Goal: Complete application form

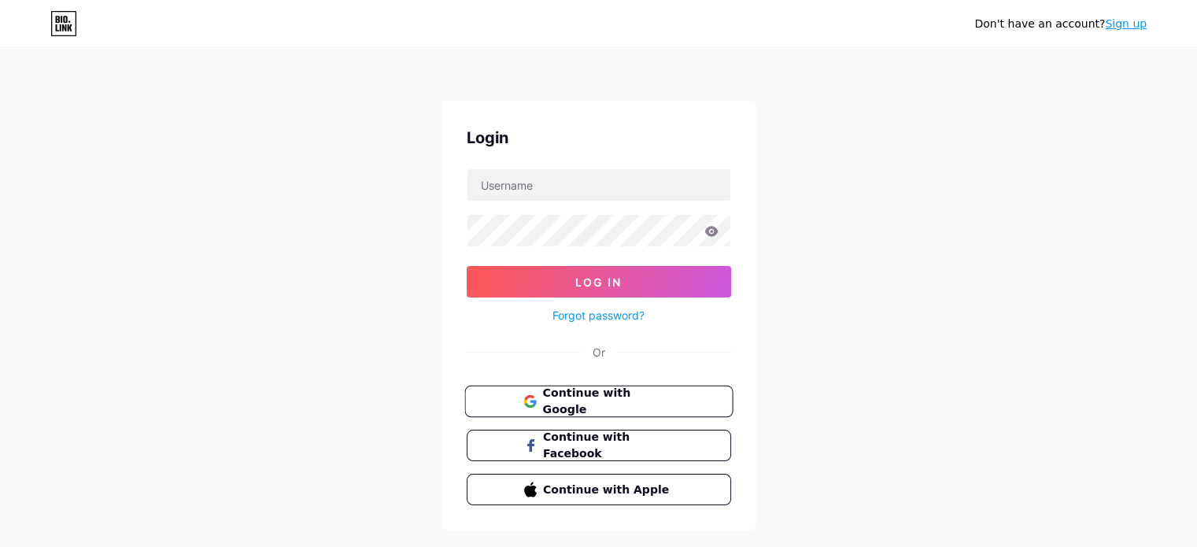
click at [589, 400] on span "Continue with Google" at bounding box center [607, 402] width 131 height 34
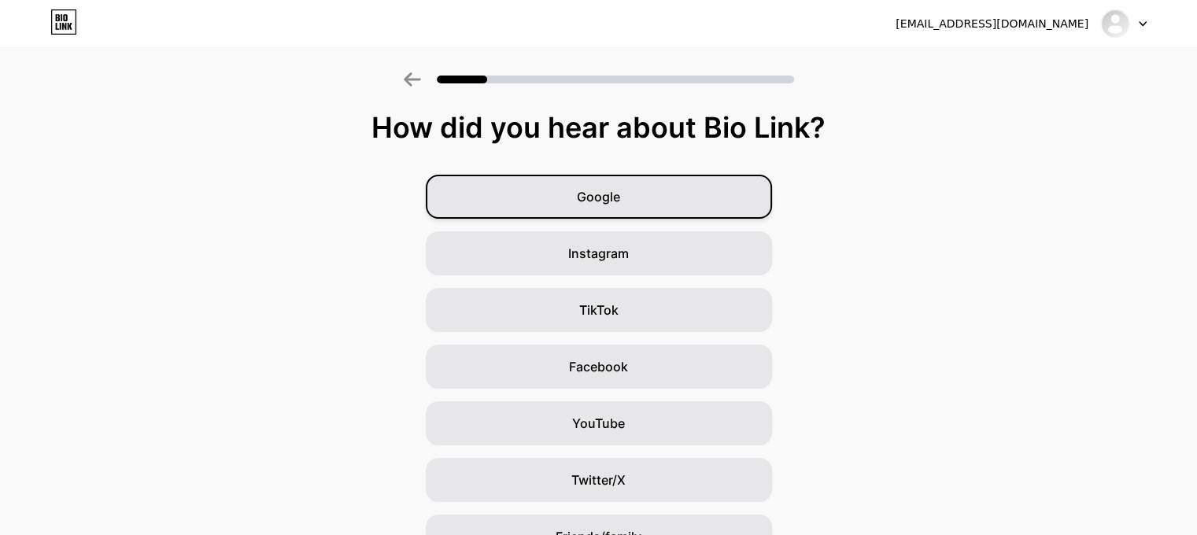
click at [666, 192] on div "Google" at bounding box center [599, 197] width 346 height 44
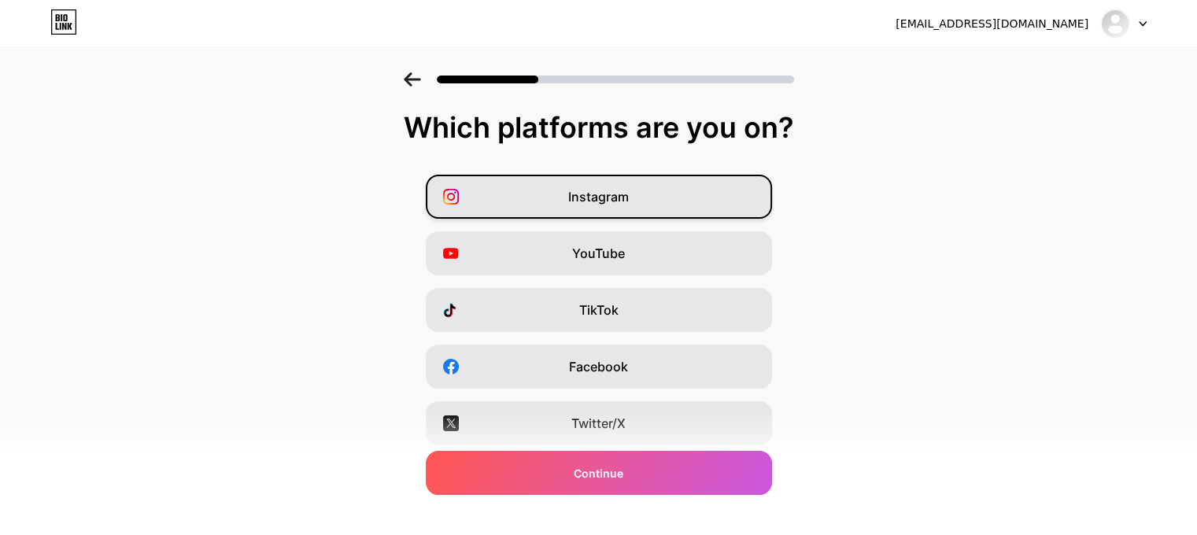
click at [611, 198] on span "Instagram" at bounding box center [598, 196] width 61 height 19
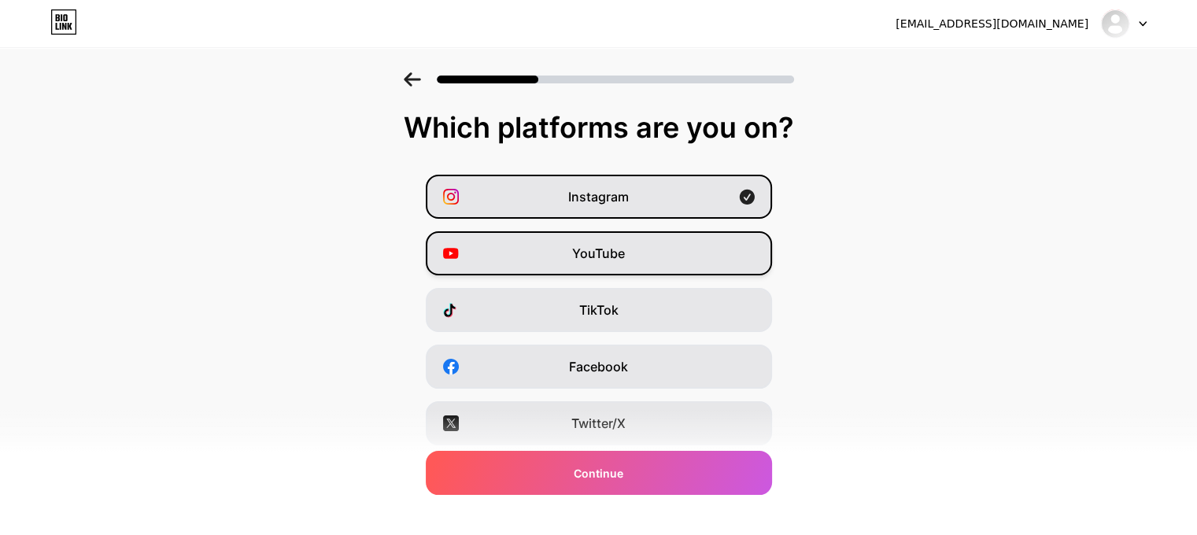
click at [598, 254] on span "YouTube" at bounding box center [598, 253] width 53 height 19
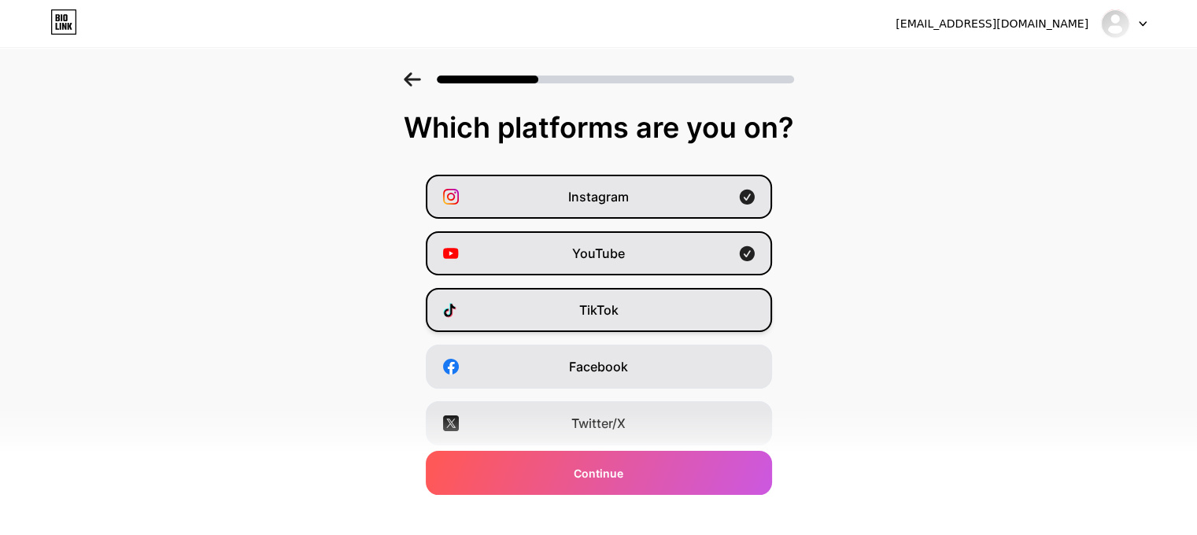
click at [590, 306] on span "TikTok" at bounding box center [598, 310] width 39 height 19
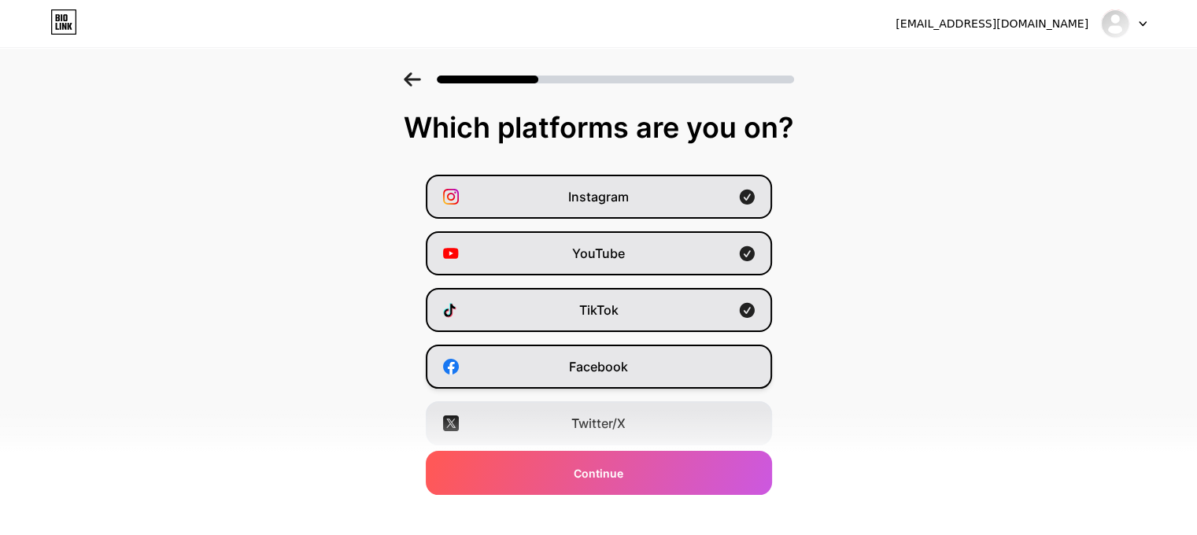
click at [586, 368] on span "Facebook" at bounding box center [598, 366] width 59 height 19
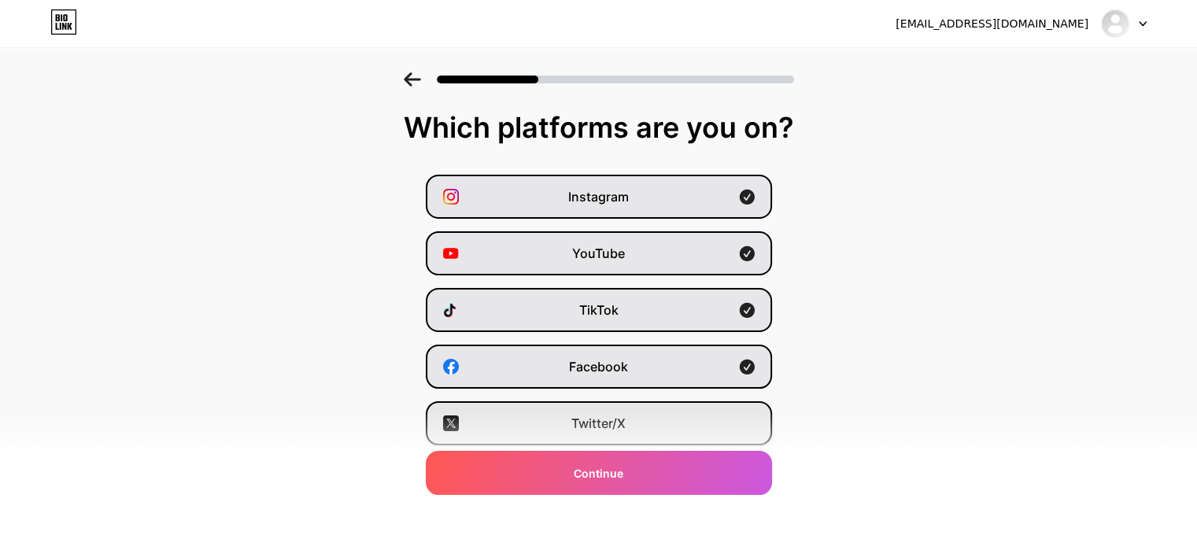
click at [582, 430] on span "Twitter/X" at bounding box center [598, 423] width 54 height 19
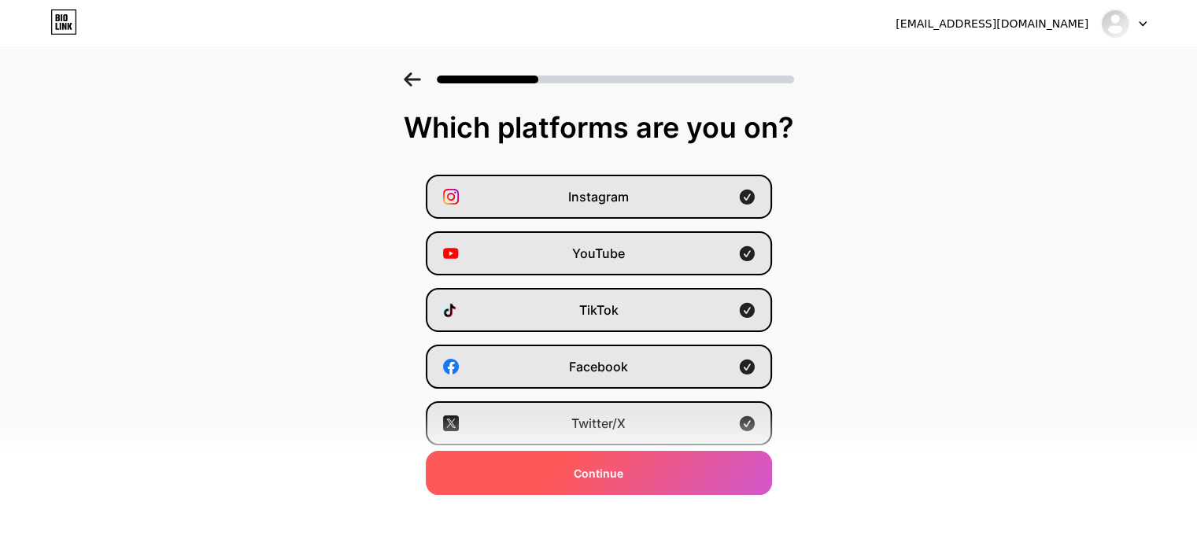
click at [582, 468] on span "Continue" at bounding box center [599, 473] width 50 height 17
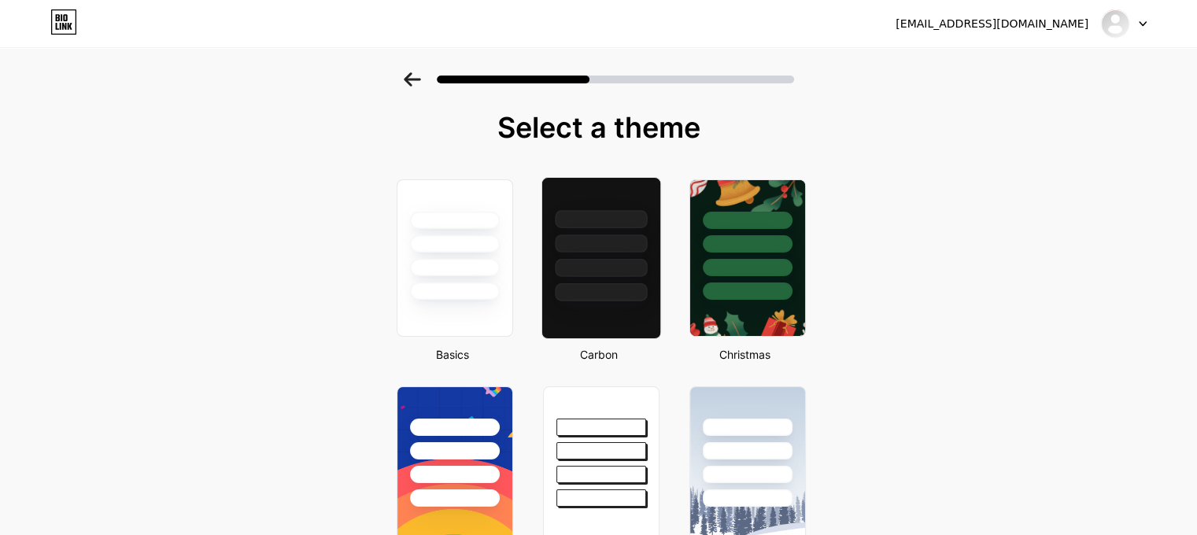
click at [606, 259] on div at bounding box center [601, 268] width 92 height 18
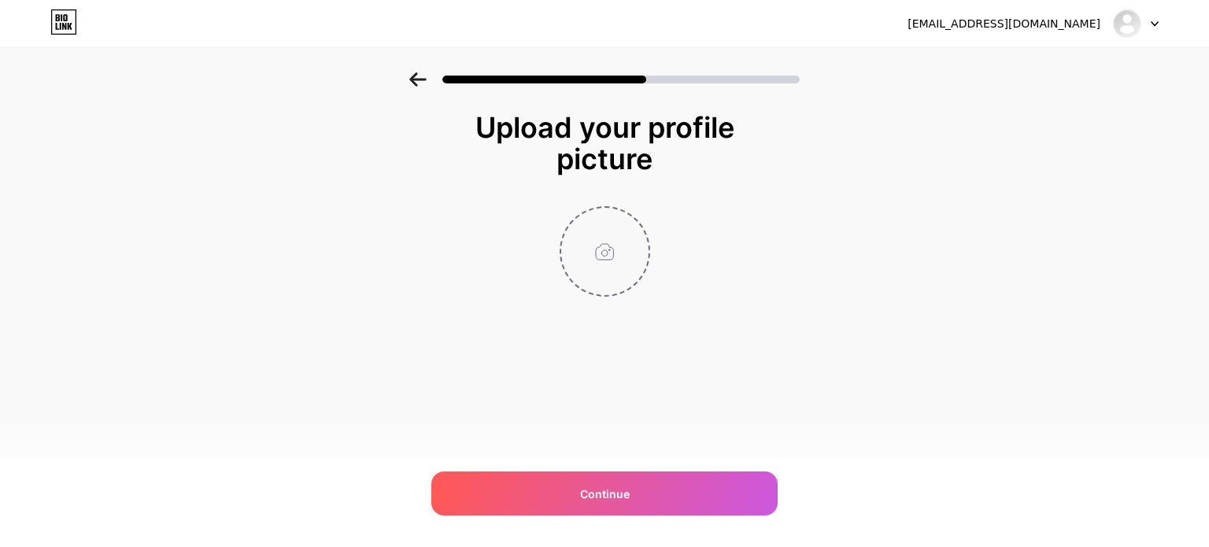
click at [611, 257] on input "file" at bounding box center [604, 251] width 87 height 87
type input "C:\fakepath\Strutt FB Photo.jpg"
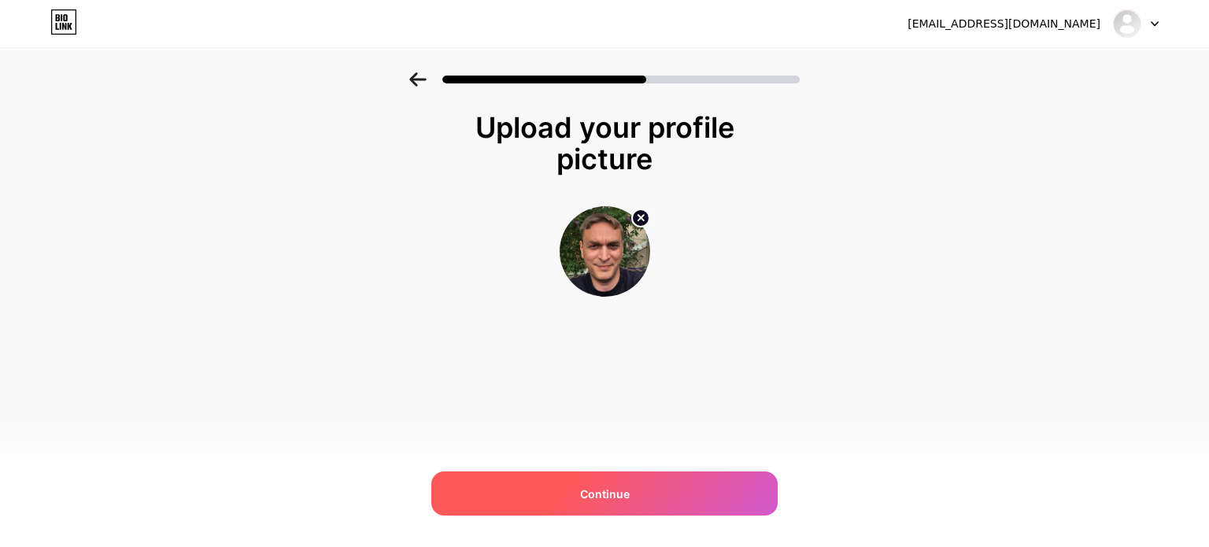
click at [634, 482] on div "Continue" at bounding box center [604, 493] width 346 height 44
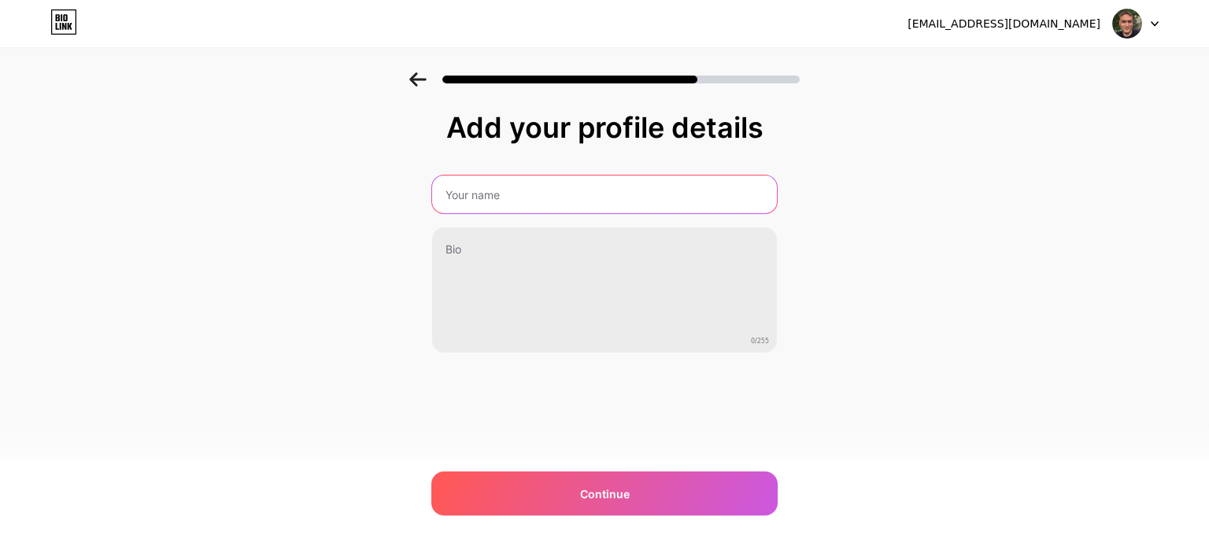
click at [554, 202] on input "text" at bounding box center [604, 195] width 345 height 38
type input "[PERSON_NAME]"
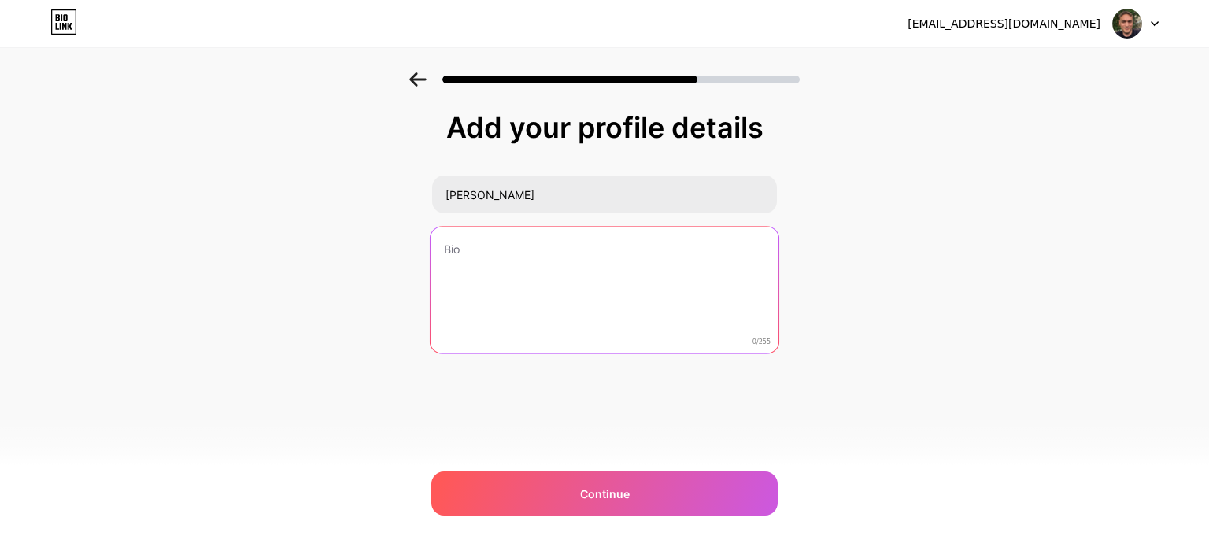
click at [469, 265] on textarea at bounding box center [605, 291] width 348 height 128
paste textarea "[PERSON_NAME] is a digital marketing strategist and founder of [PERSON_NAME] Ma…"
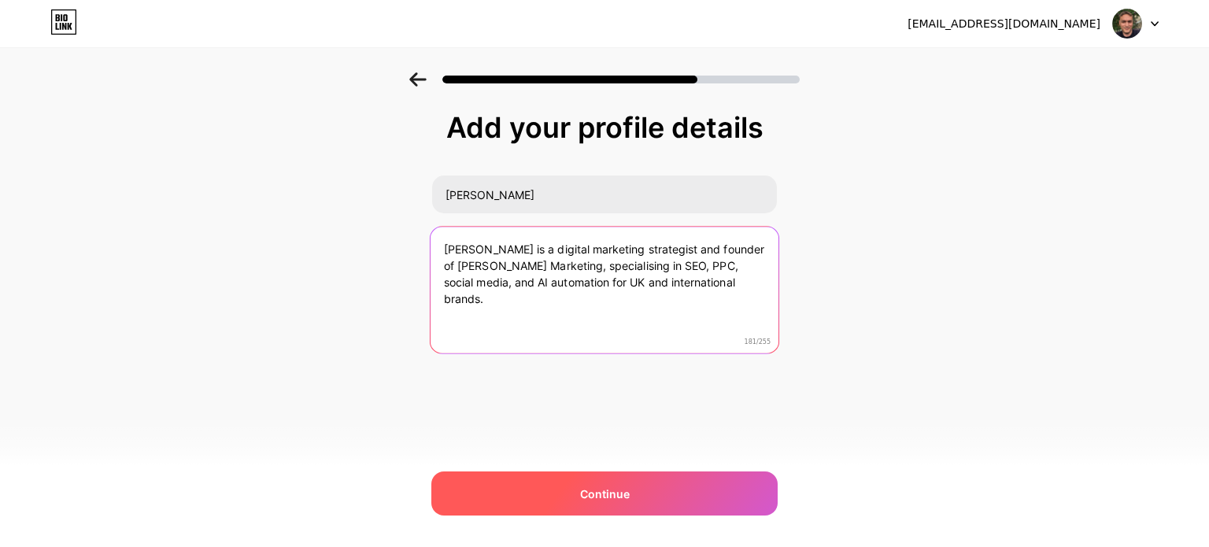
type textarea "[PERSON_NAME] is a digital marketing strategist and founder of [PERSON_NAME] Ma…"
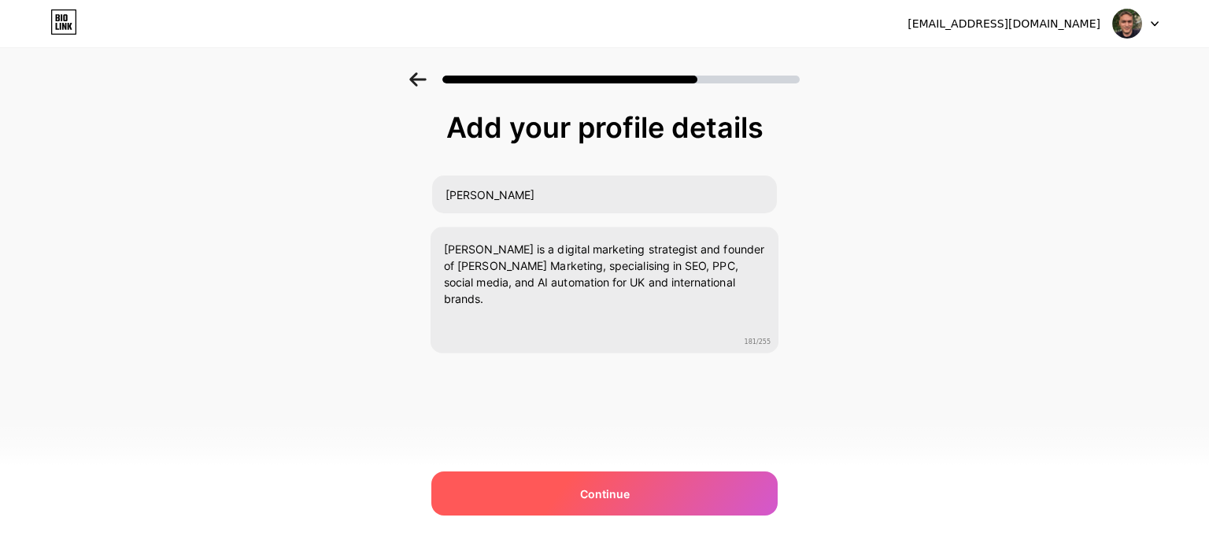
click at [598, 484] on div "Continue" at bounding box center [604, 493] width 346 height 44
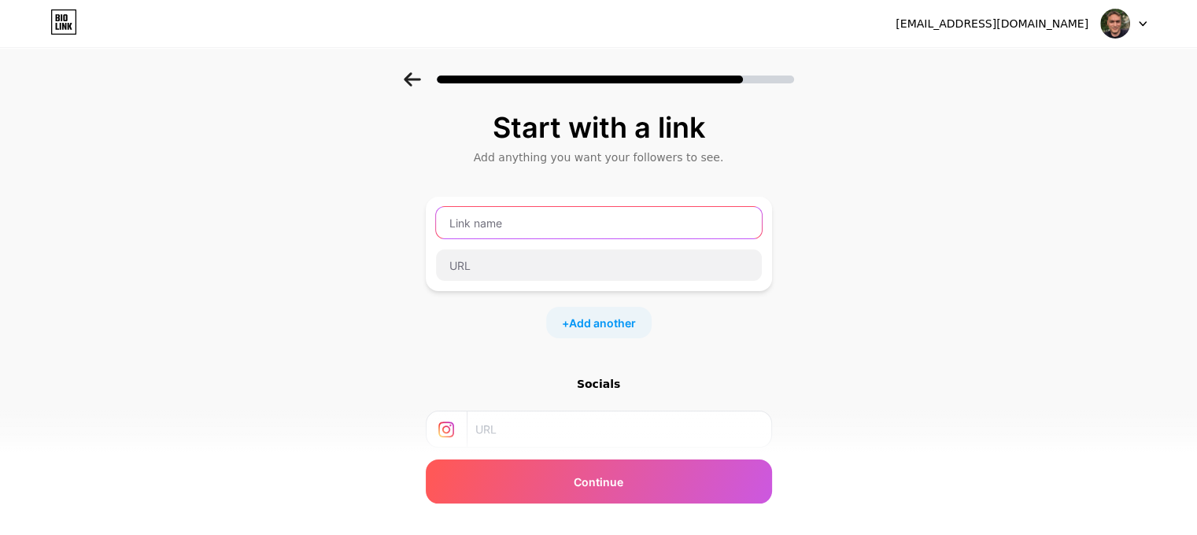
click at [545, 220] on input "text" at bounding box center [599, 222] width 326 height 31
click at [508, 210] on input "text" at bounding box center [599, 222] width 326 height 31
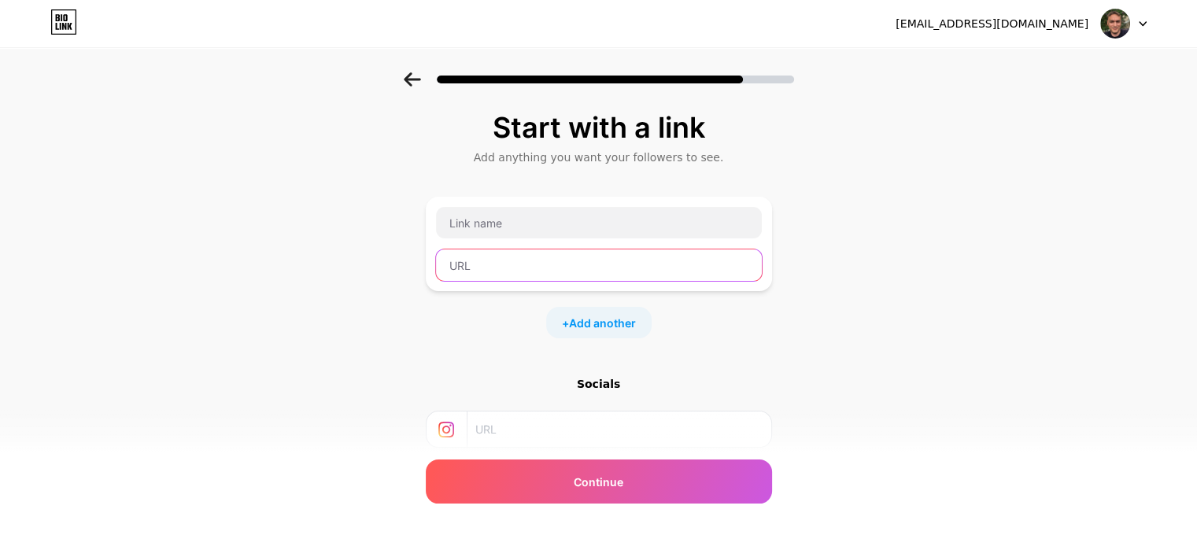
click at [485, 273] on input "text" at bounding box center [599, 265] width 326 height 31
paste input "[URL][DOMAIN_NAME]"
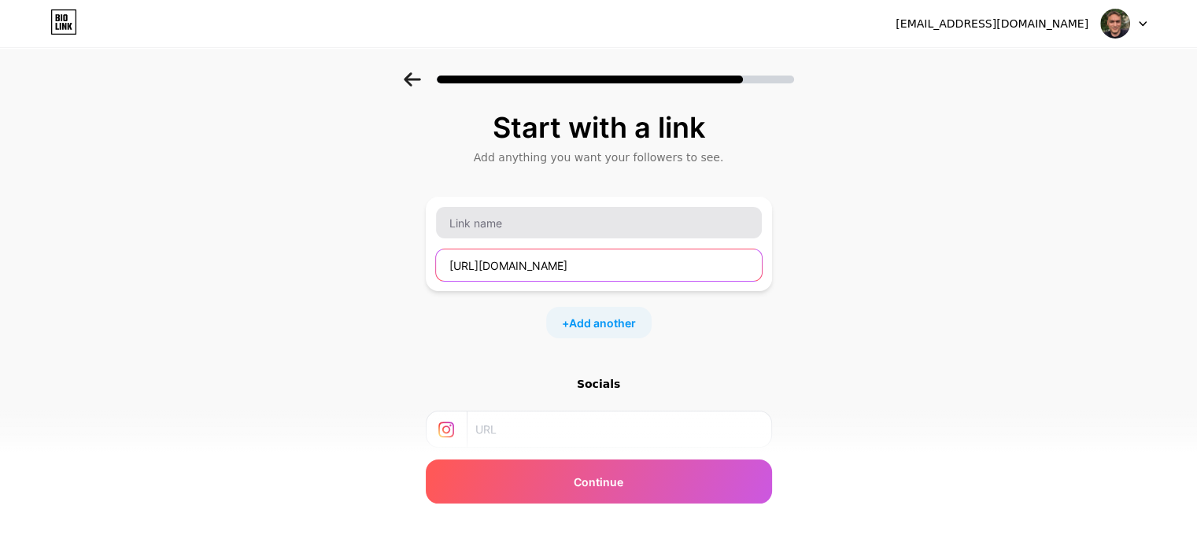
type input "[URL][DOMAIN_NAME]"
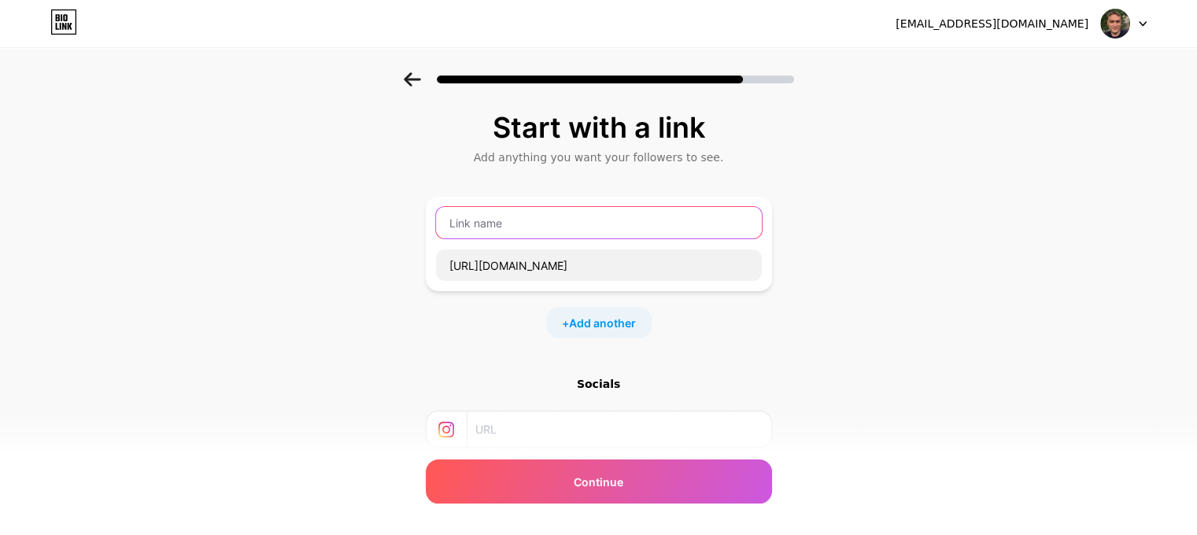
click at [508, 221] on input "text" at bounding box center [599, 222] width 326 height 31
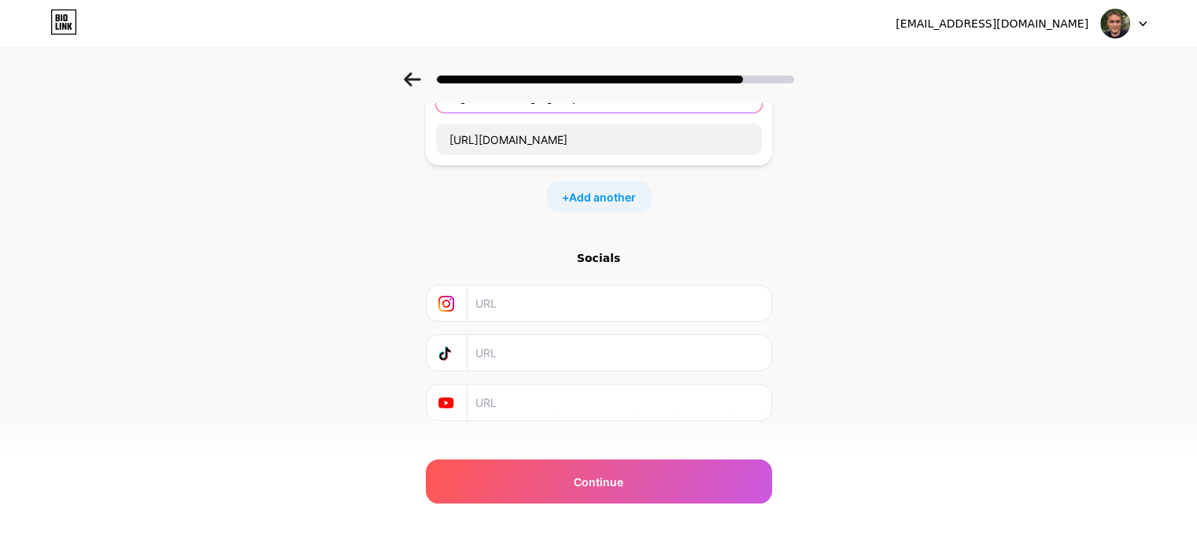
scroll to position [151, 0]
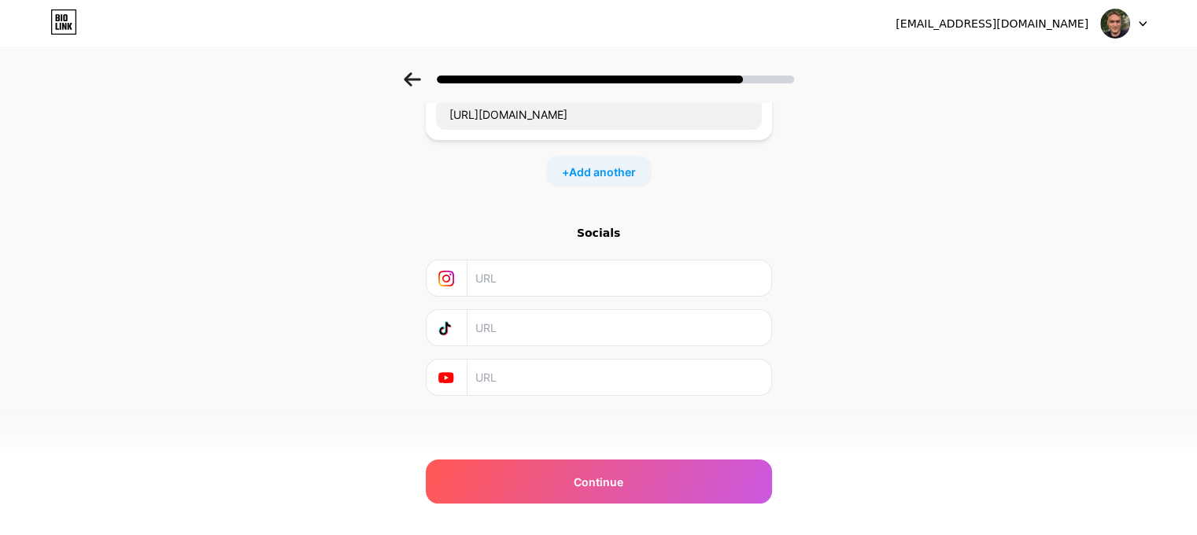
type input "Digital marketing agency"
click at [515, 380] on input "text" at bounding box center [618, 377] width 286 height 35
paste input "[URL][DOMAIN_NAME]"
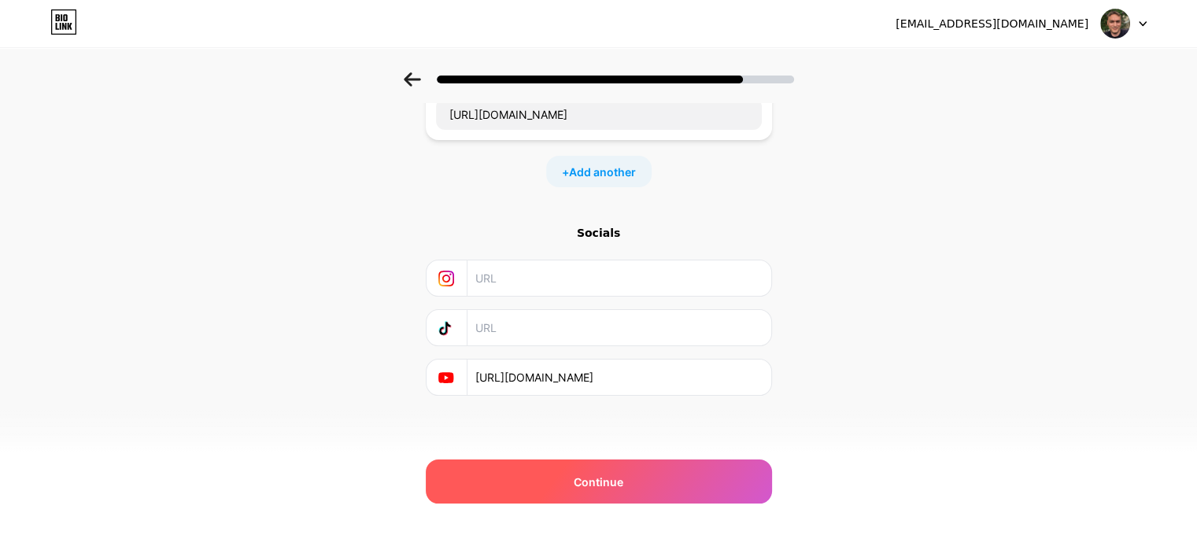
type input "[URL][DOMAIN_NAME]"
click at [605, 474] on span "Continue" at bounding box center [599, 482] width 50 height 17
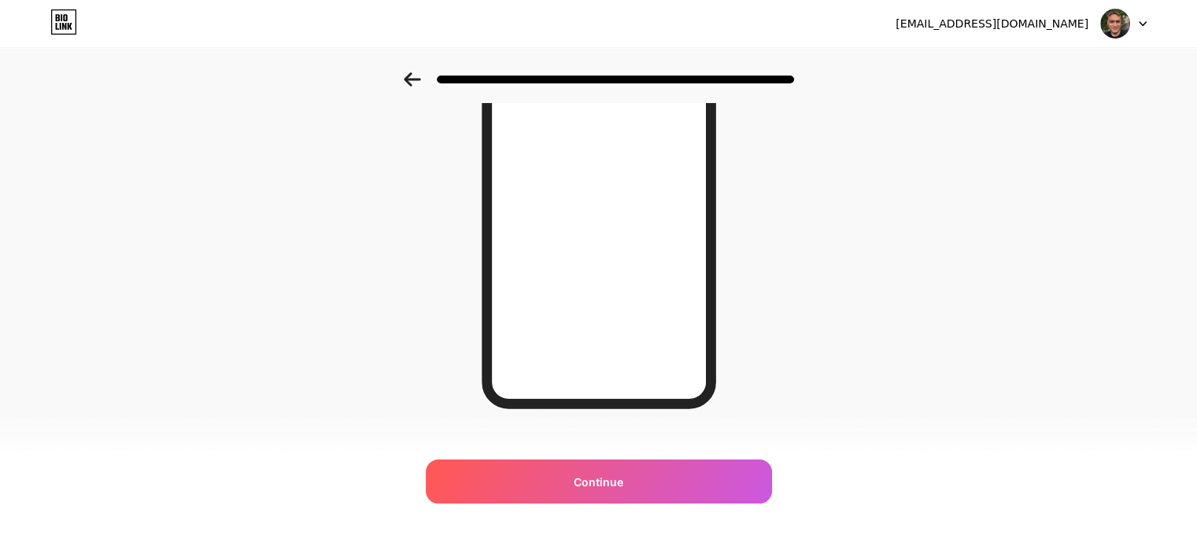
scroll to position [255, 0]
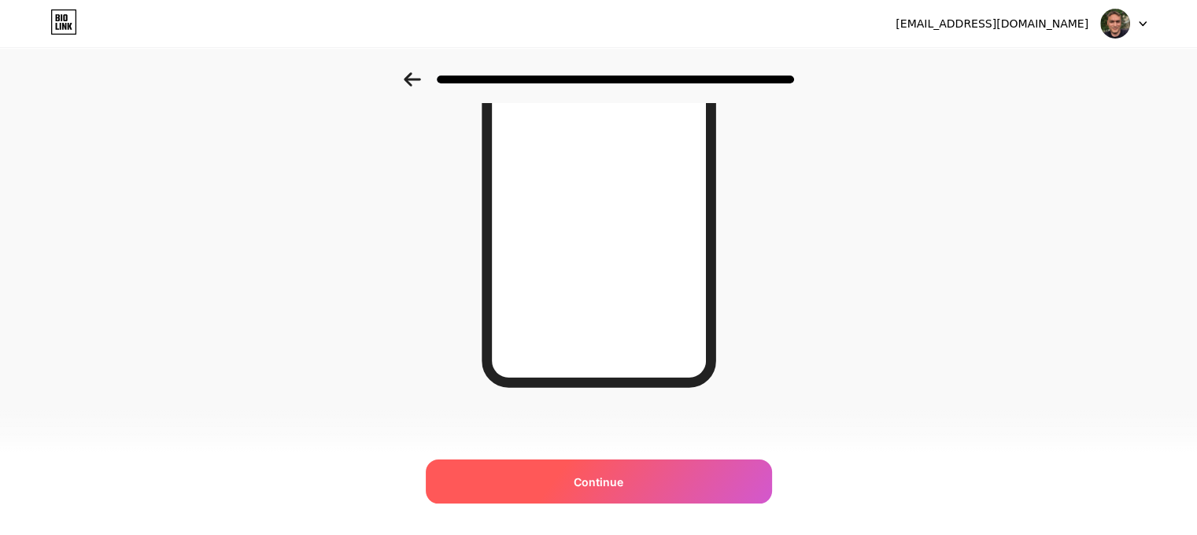
click at [629, 489] on div "Continue" at bounding box center [599, 482] width 346 height 44
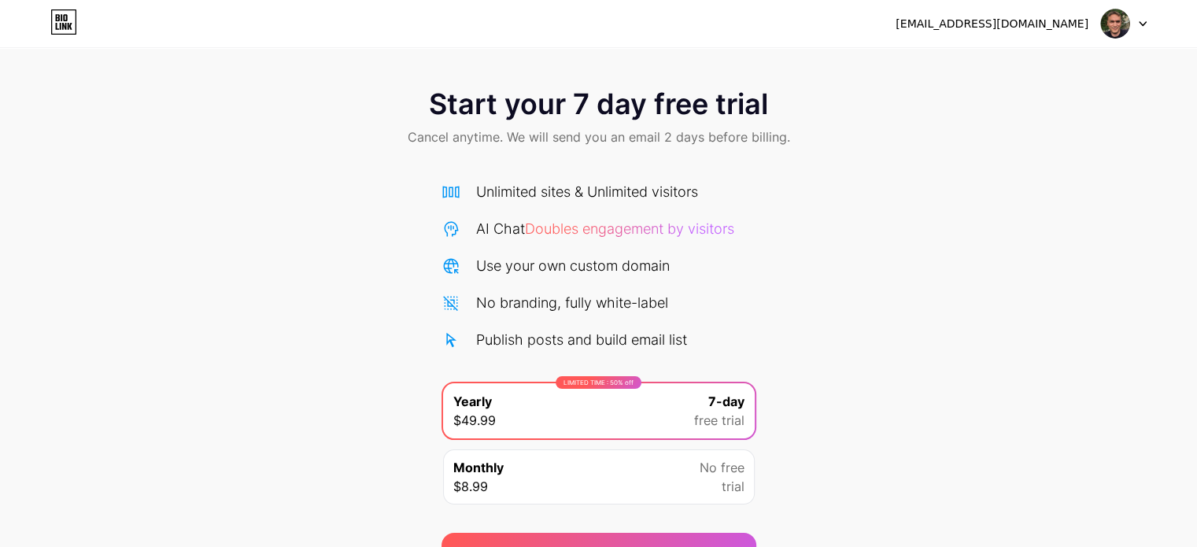
scroll to position [85, 0]
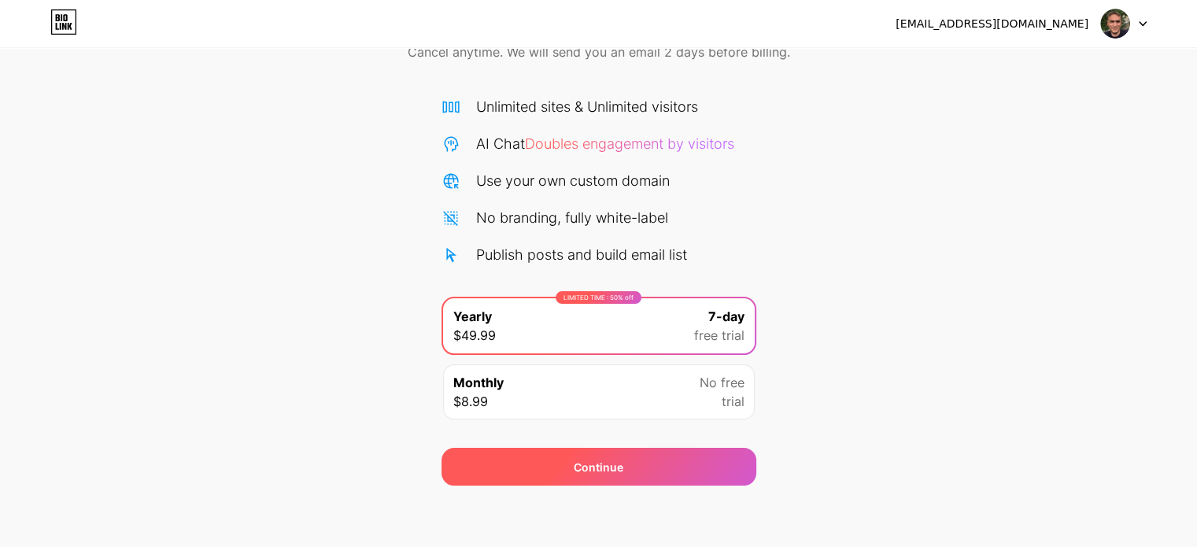
click at [603, 457] on div "Continue" at bounding box center [599, 467] width 315 height 38
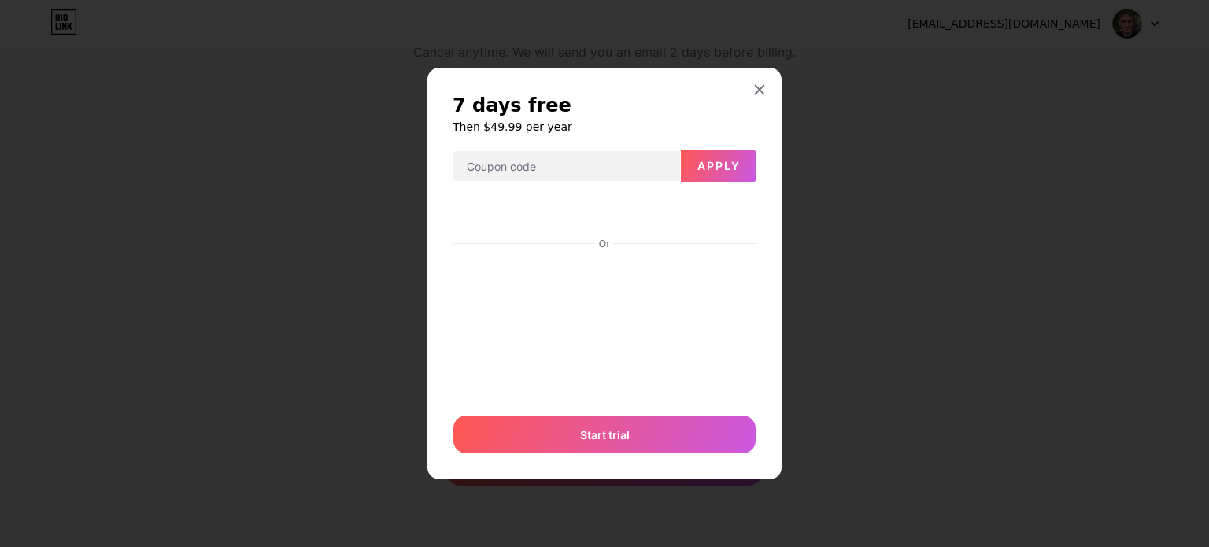
click at [837, 180] on div at bounding box center [604, 273] width 1209 height 547
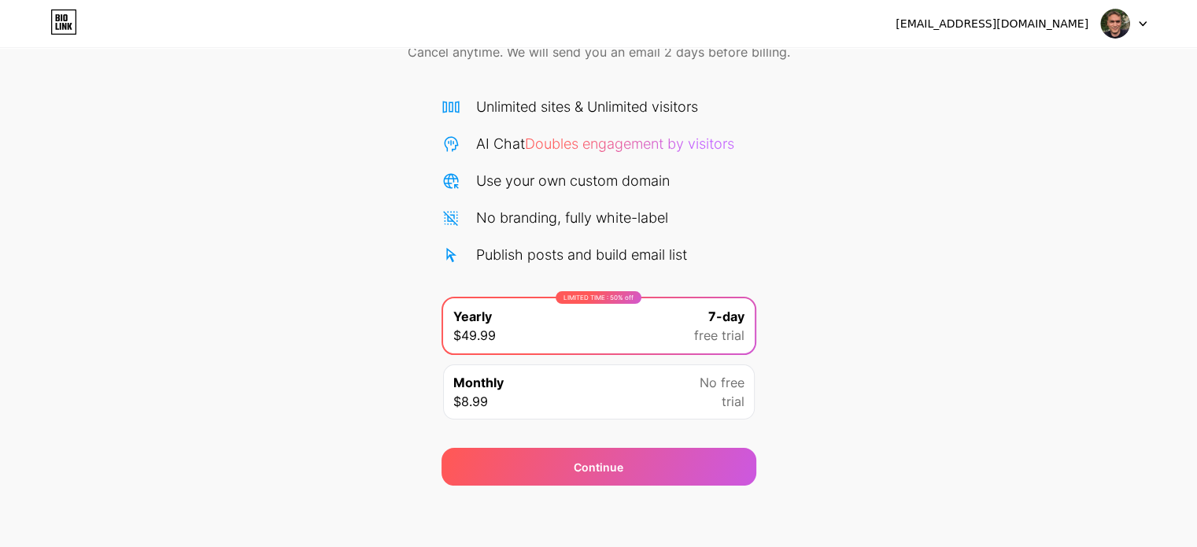
click at [1136, 21] on div at bounding box center [1124, 23] width 46 height 28
click at [823, 40] on div "[EMAIL_ADDRESS][DOMAIN_NAME] Logout" at bounding box center [598, 23] width 1197 height 47
